Goal: Check status

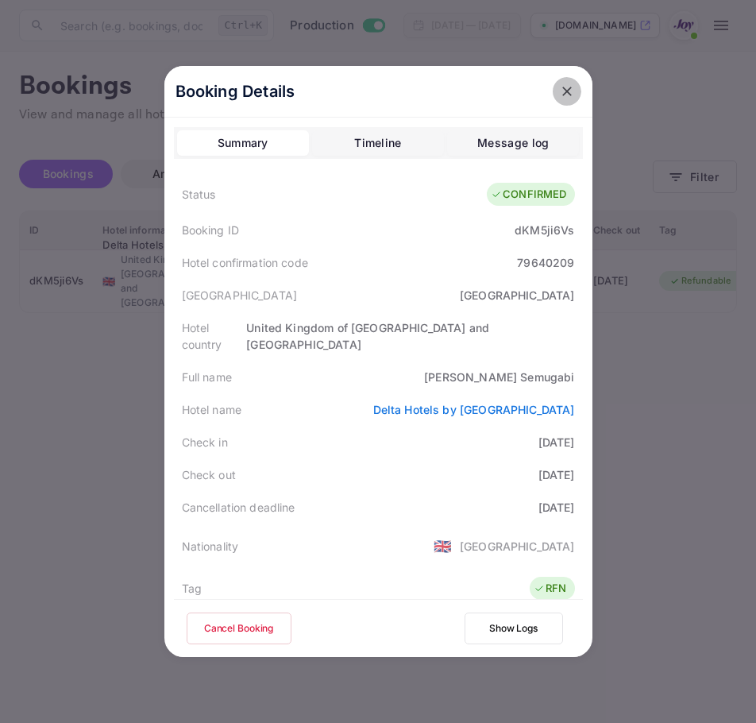
click at [562, 91] on icon "close" at bounding box center [567, 91] width 16 height 16
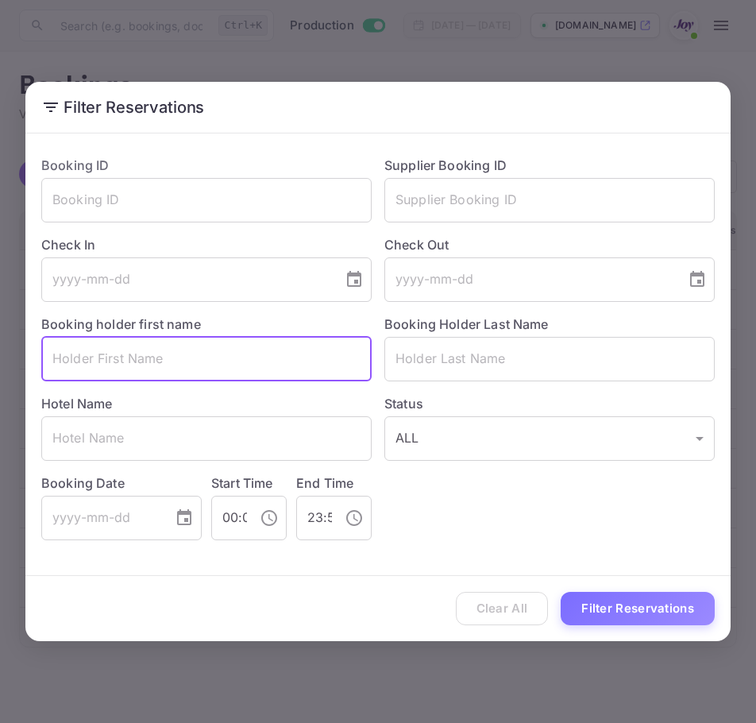
click at [190, 356] on input "text" at bounding box center [206, 359] width 330 height 44
paste input "[PERSON_NAME]"
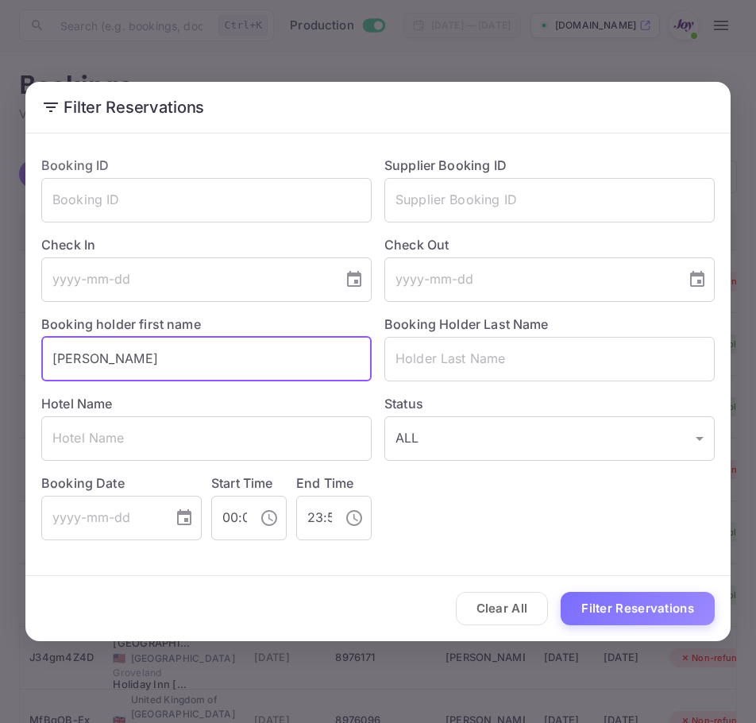
type input "[PERSON_NAME]"
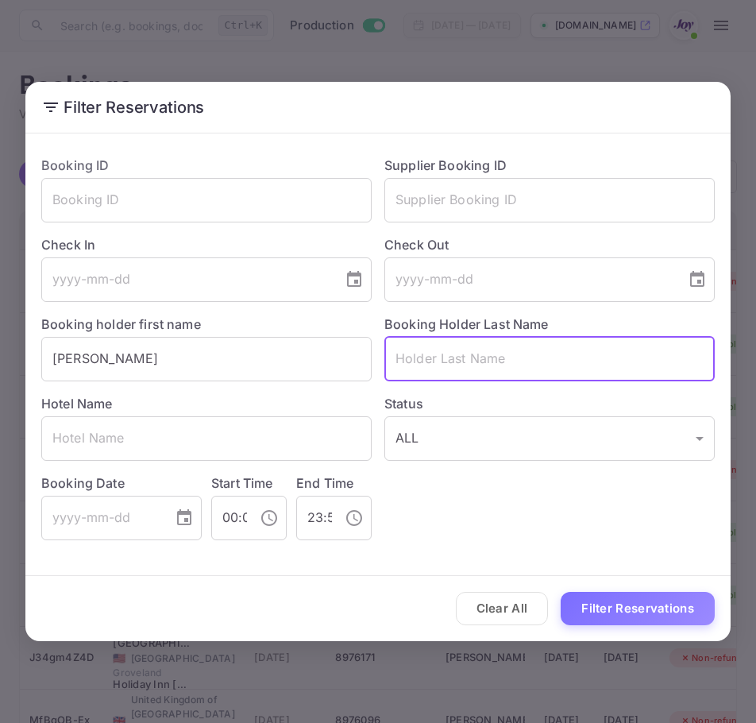
click at [437, 365] on input "text" at bounding box center [550, 359] width 330 height 44
paste input "[PERSON_NAME]"
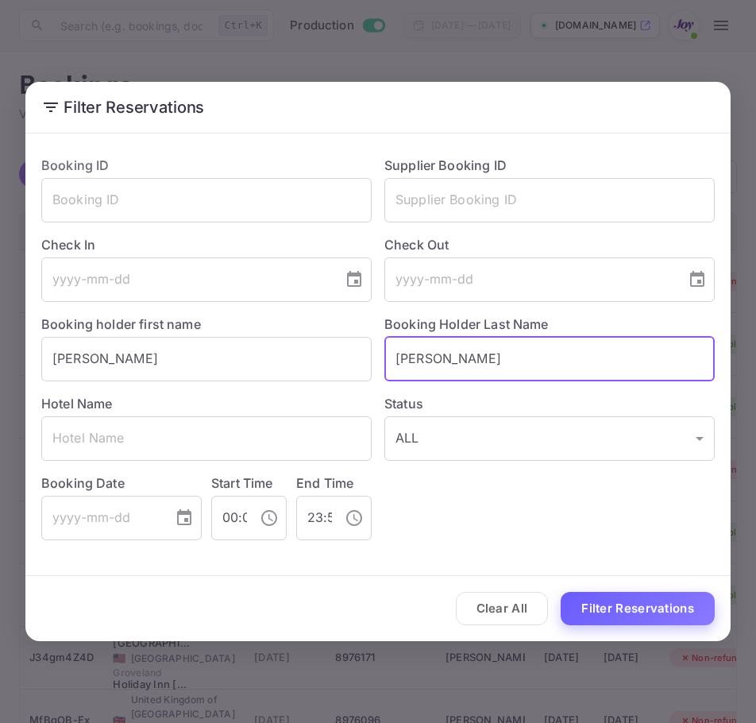
type input "[PERSON_NAME]"
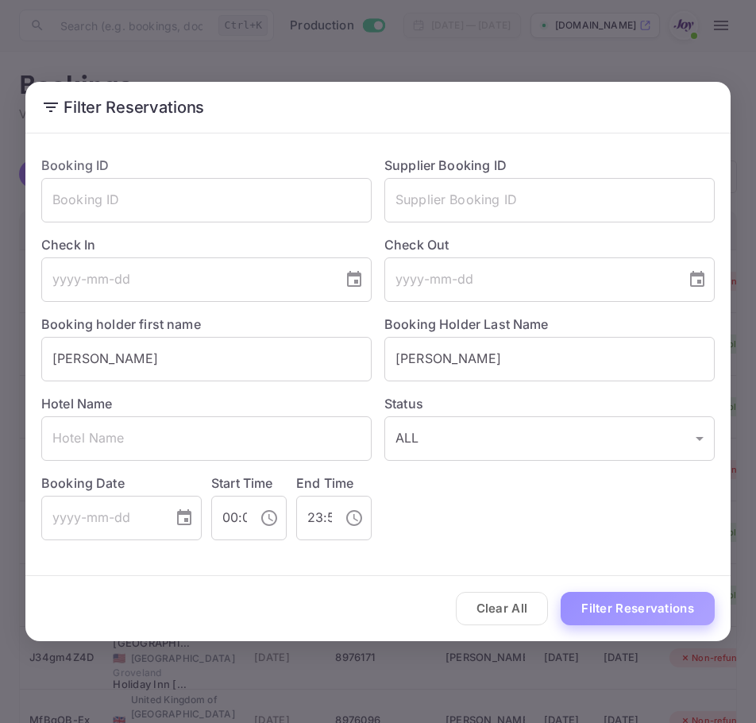
click at [594, 613] on button "Filter Reservations" at bounding box center [638, 609] width 154 height 34
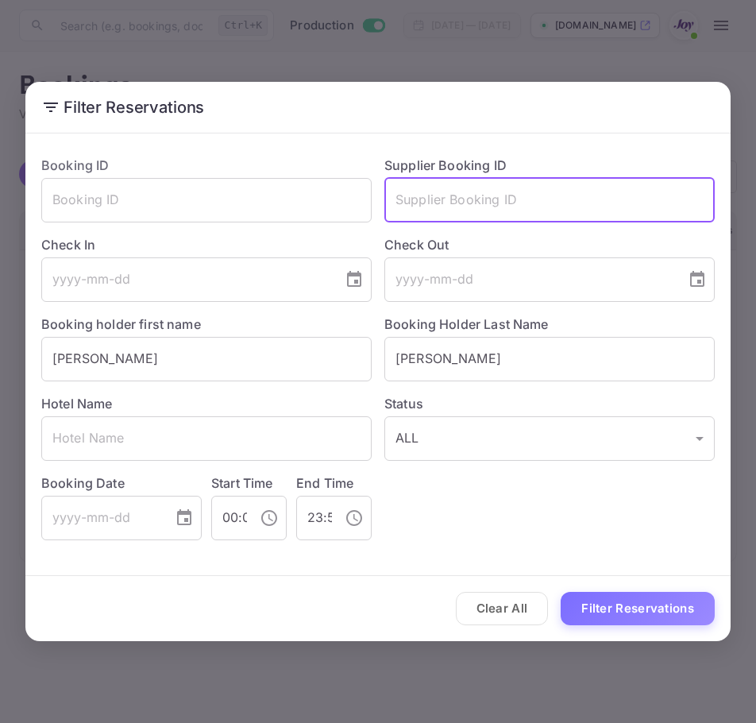
click at [500, 214] on input "text" at bounding box center [550, 200] width 330 height 44
paste input "8830704"
type input "8830704"
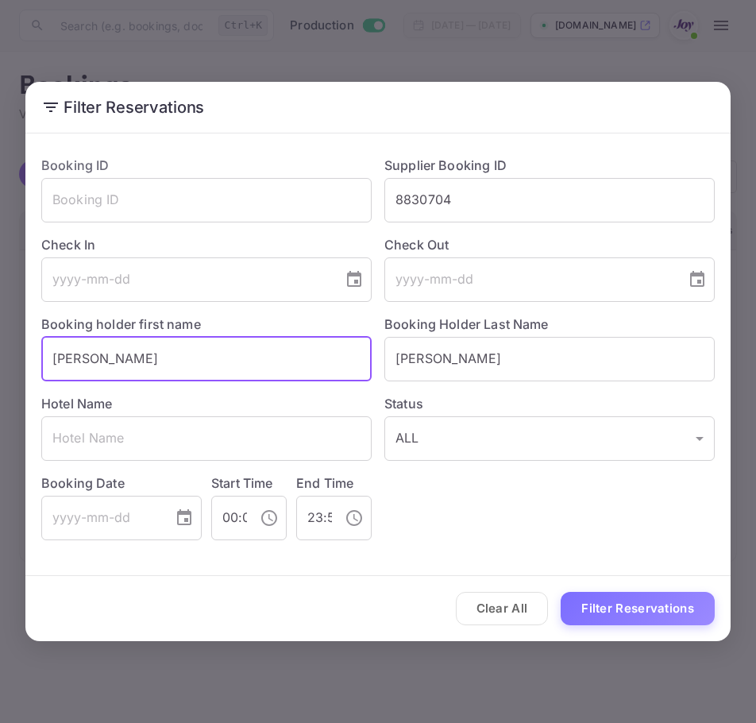
drag, startPoint x: 256, startPoint y: 373, endPoint x: -455, endPoint y: 368, distance: 711.1
click at [0, 368] on html "Now you can check your travel website directly from the link. Check your websit…" at bounding box center [378, 361] width 756 height 723
drag, startPoint x: 440, startPoint y: 366, endPoint x: 152, endPoint y: 365, distance: 288.4
click at [152, 365] on div "Booking ID ​ Supplier Booking ID 8830704 ​ Check In ​ Check Out ​ Booking holde…" at bounding box center [372, 341] width 686 height 397
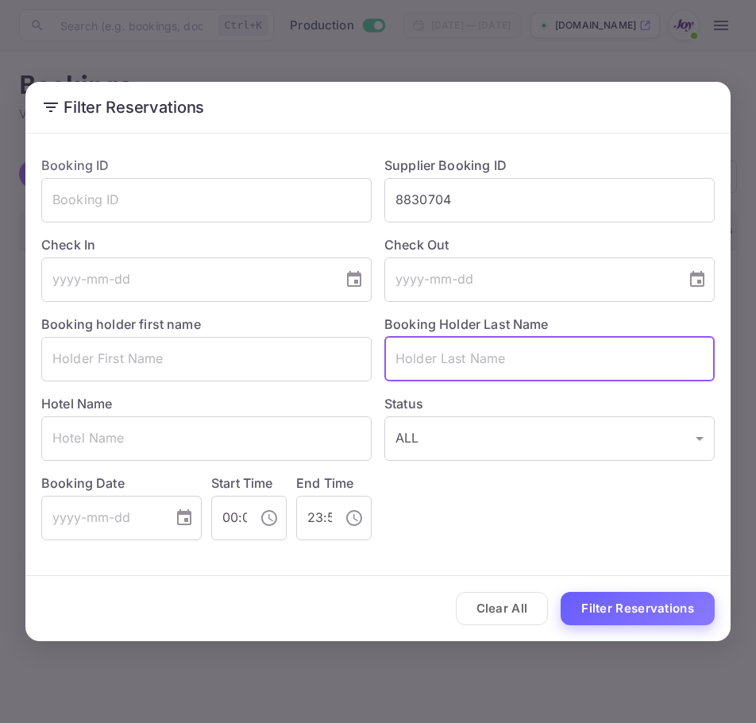
click at [639, 606] on button "Filter Reservations" at bounding box center [638, 609] width 154 height 34
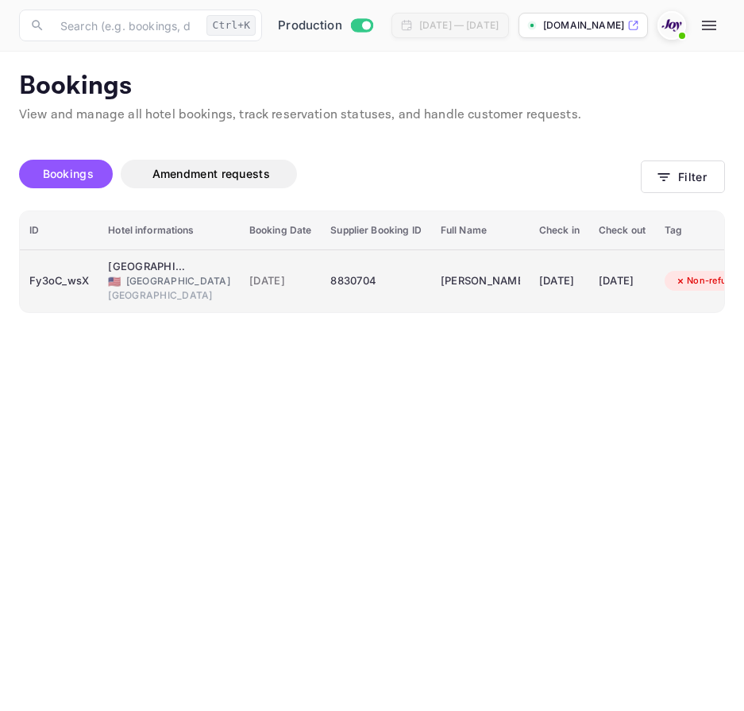
click at [57, 280] on div "Fy3oC_wsX" at bounding box center [59, 281] width 60 height 25
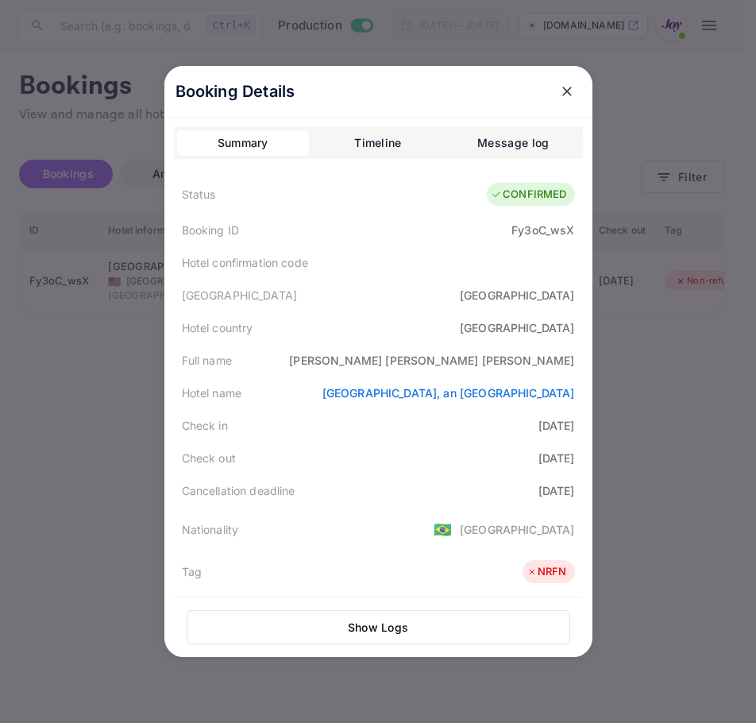
click at [559, 91] on icon "close" at bounding box center [567, 91] width 16 height 16
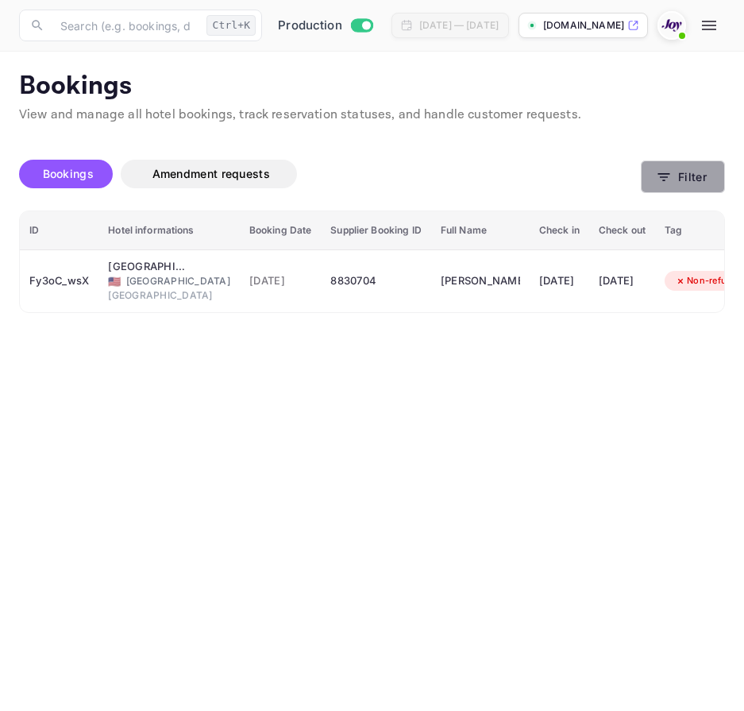
click at [678, 168] on button "Filter" at bounding box center [683, 176] width 84 height 33
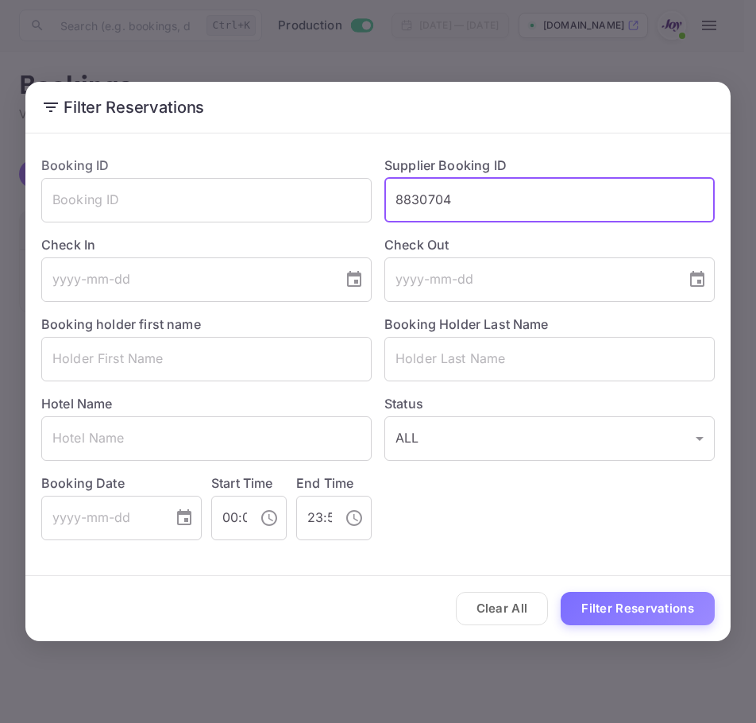
drag, startPoint x: 485, startPoint y: 210, endPoint x: 397, endPoint y: 212, distance: 87.4
click at [397, 212] on input "8830704" at bounding box center [550, 200] width 330 height 44
type input "8707464"
click at [674, 605] on button "Filter Reservations" at bounding box center [638, 609] width 154 height 34
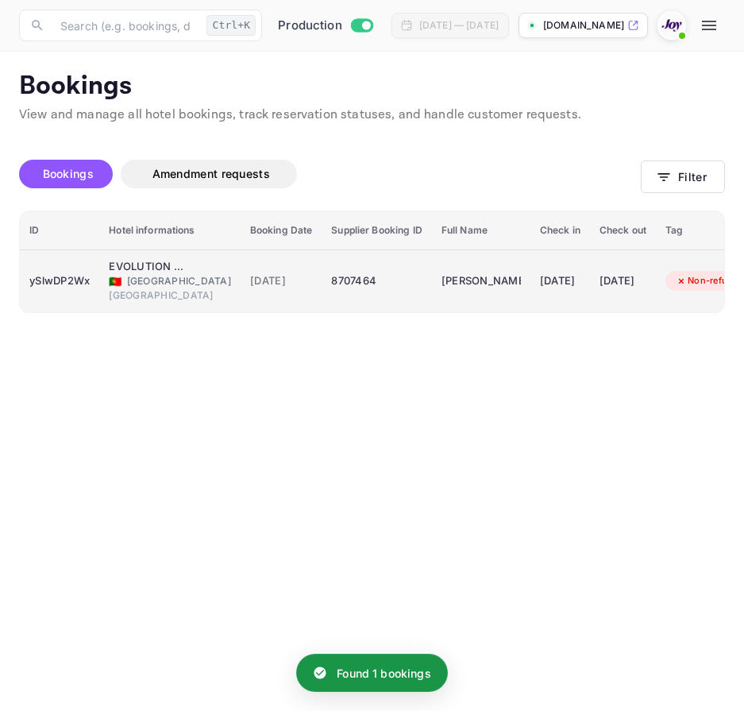
click at [32, 274] on div "ySlwDP2Wx" at bounding box center [59, 281] width 60 height 25
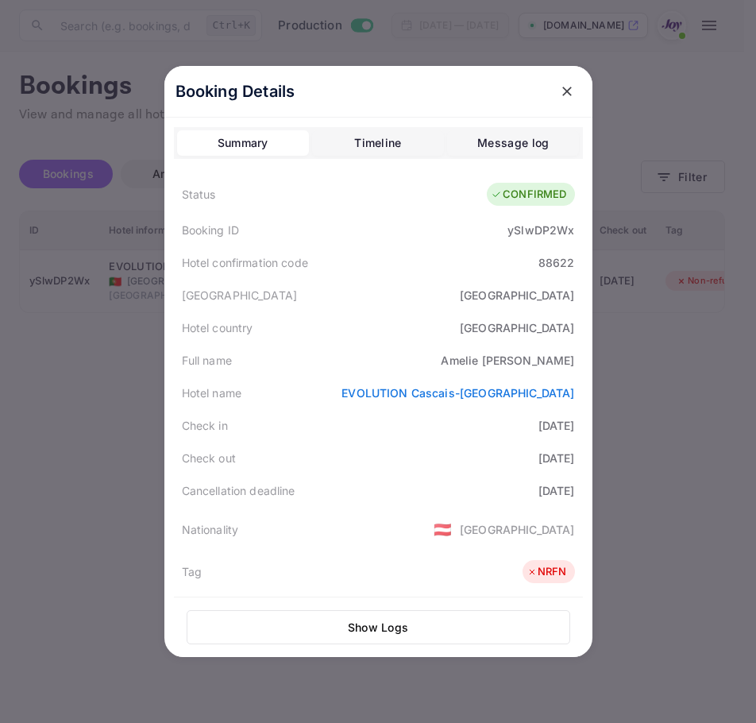
click at [638, 414] on div at bounding box center [378, 361] width 756 height 723
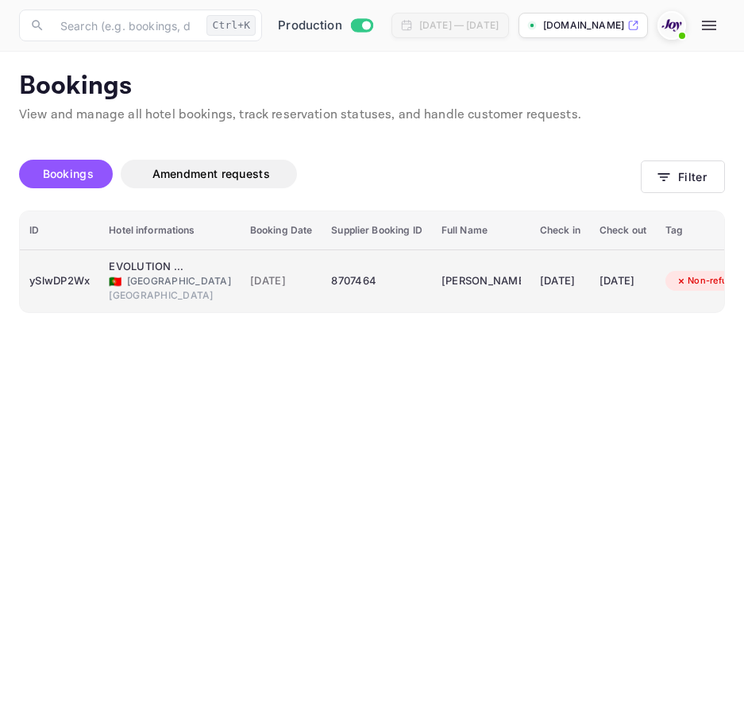
click at [90, 285] on div "ySlwDP2Wx" at bounding box center [59, 281] width 60 height 25
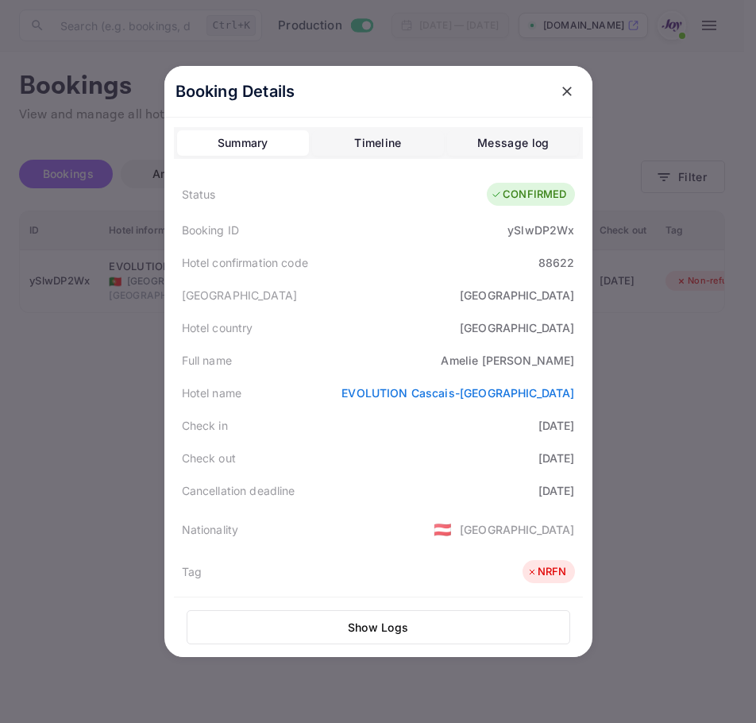
click at [551, 360] on div "[PERSON_NAME]" at bounding box center [507, 360] width 133 height 17
copy div "[PERSON_NAME]"
click at [474, 400] on link "EVOLUTION Cascais-[GEOGRAPHIC_DATA]" at bounding box center [458, 393] width 233 height 14
